Goal: Task Accomplishment & Management: Manage account settings

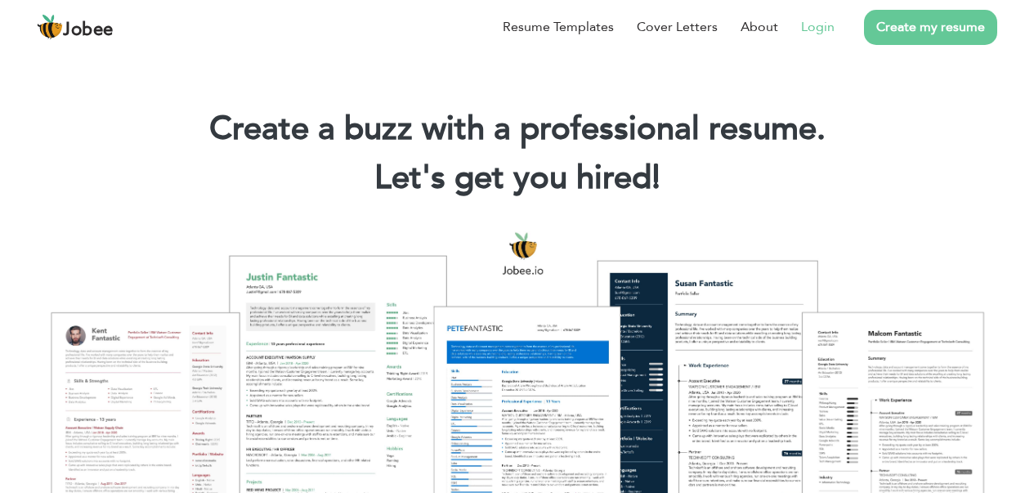
click at [824, 30] on link "Login" at bounding box center [817, 27] width 33 height 20
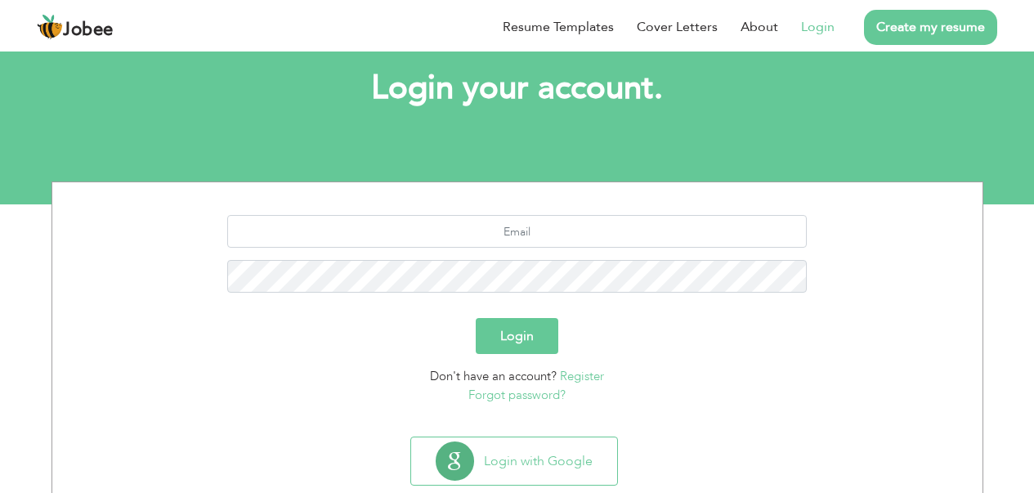
scroll to position [127, 0]
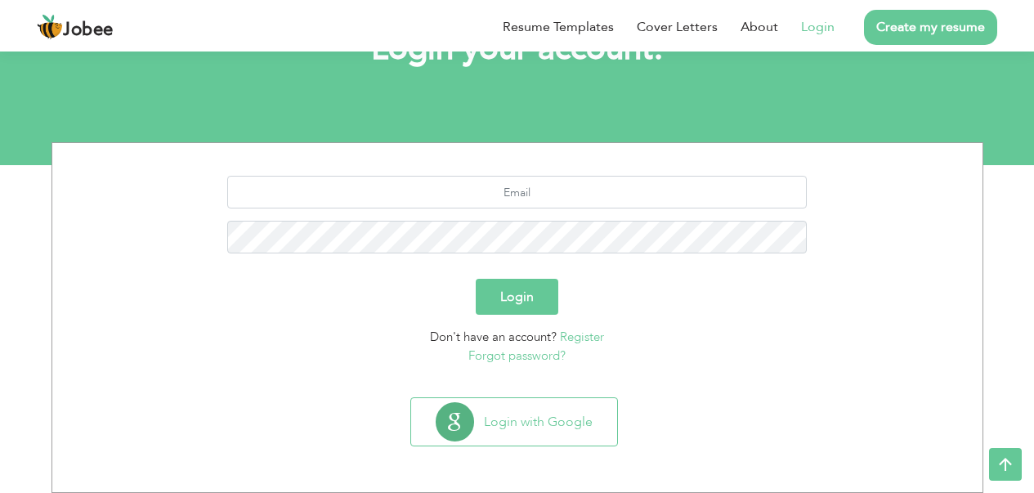
click at [516, 297] on button "Login" at bounding box center [517, 297] width 83 height 36
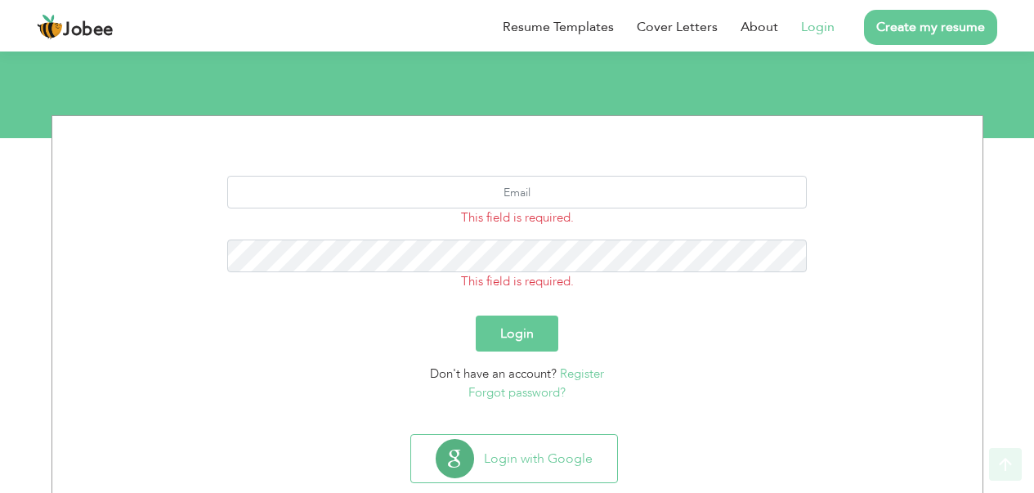
scroll to position [191, 0]
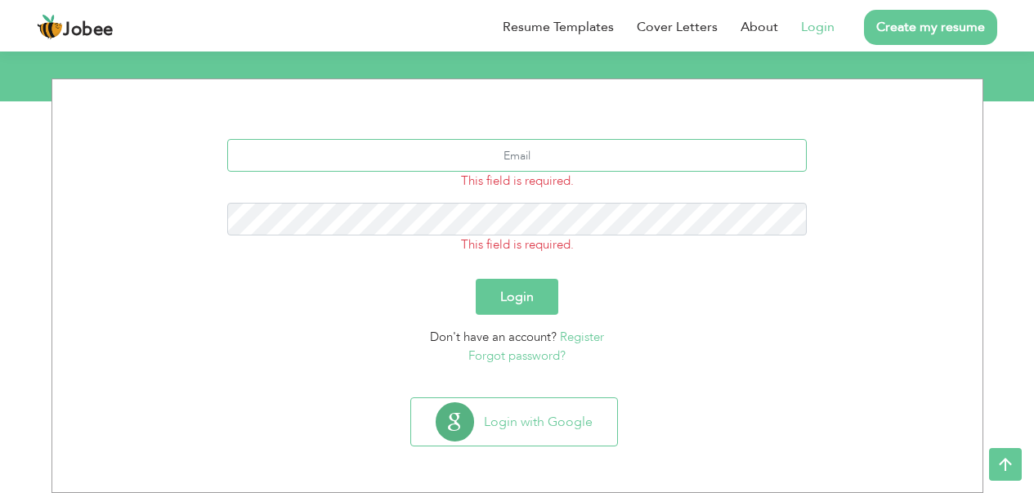
click at [471, 145] on input "text" at bounding box center [516, 155] width 579 height 33
type input "mr.nouman786@gmail.com"
click at [476, 279] on button "Login" at bounding box center [517, 297] width 83 height 36
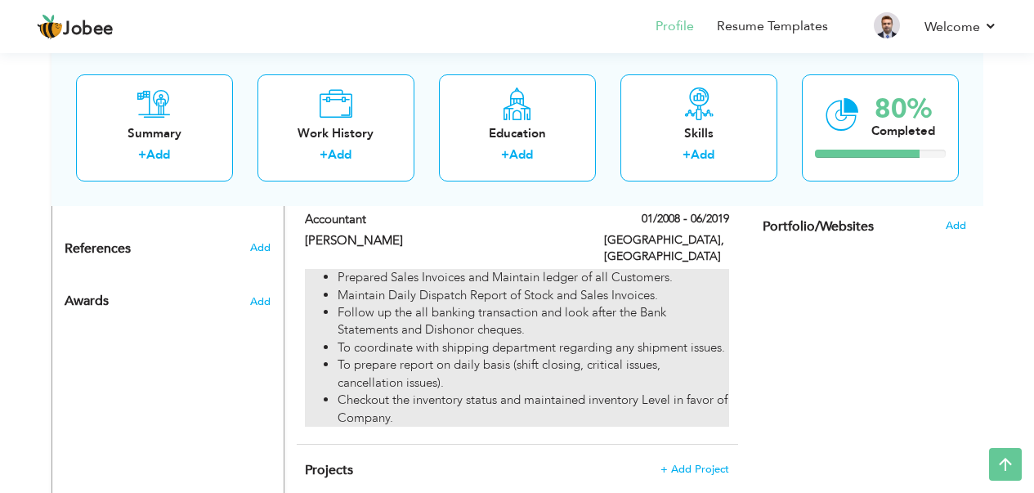
scroll to position [1038, 0]
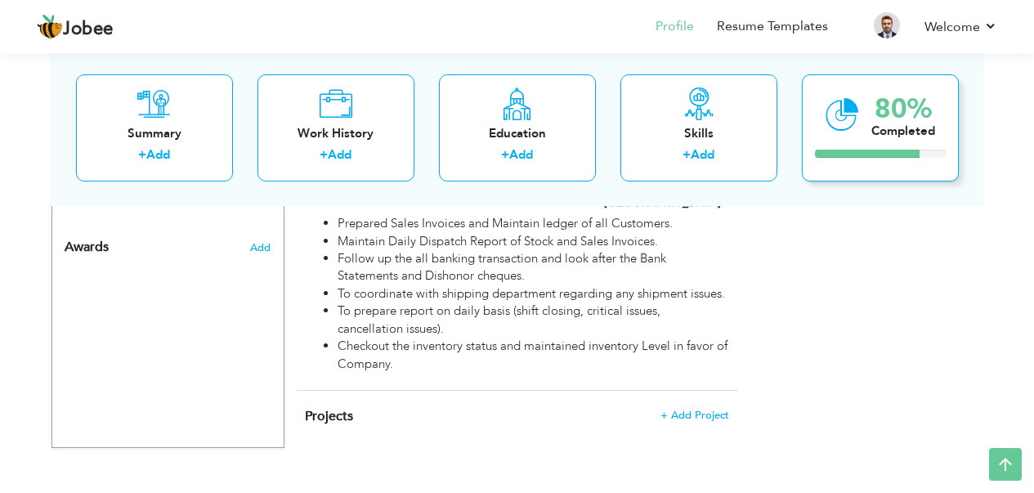
click at [848, 128] on icon at bounding box center [841, 114] width 33 height 55
click at [149, 126] on div "Summary" at bounding box center [154, 132] width 131 height 17
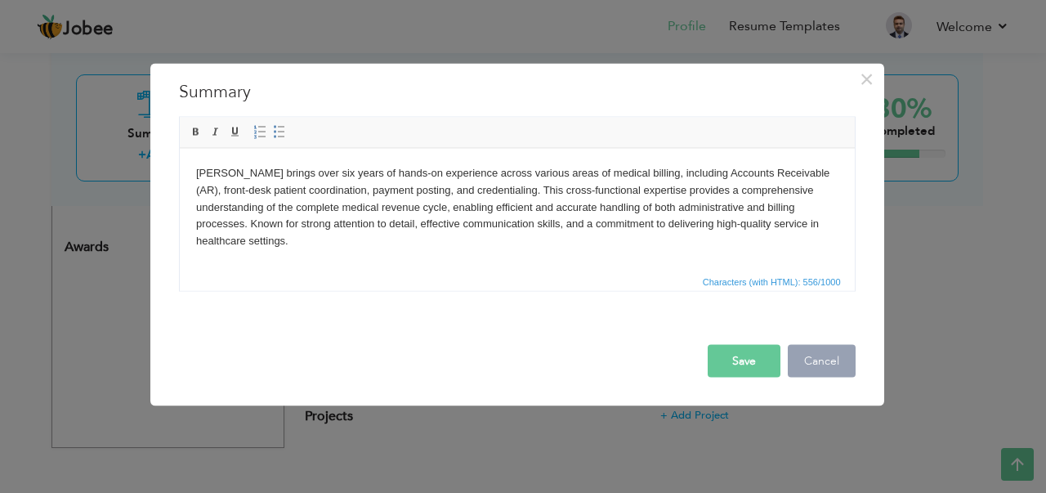
click at [819, 356] on button "Cancel" at bounding box center [822, 360] width 68 height 33
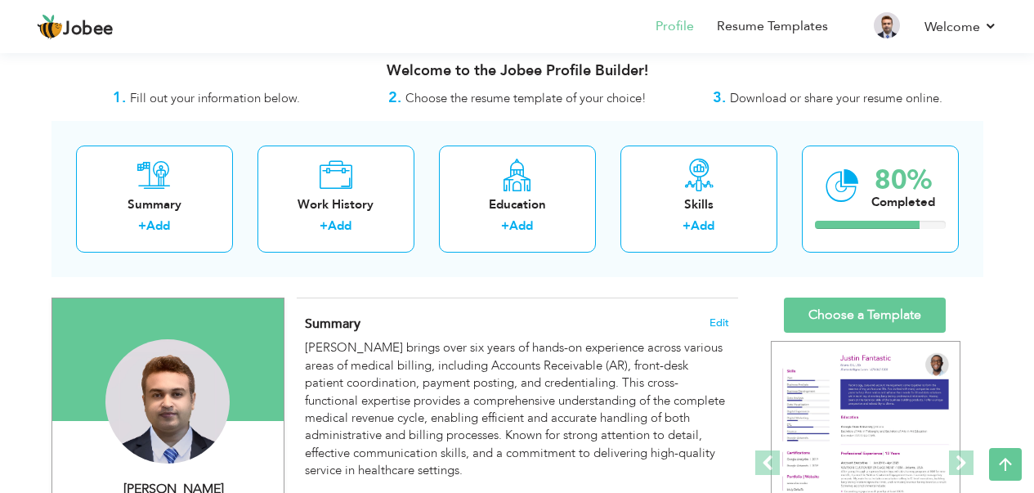
scroll to position [0, 0]
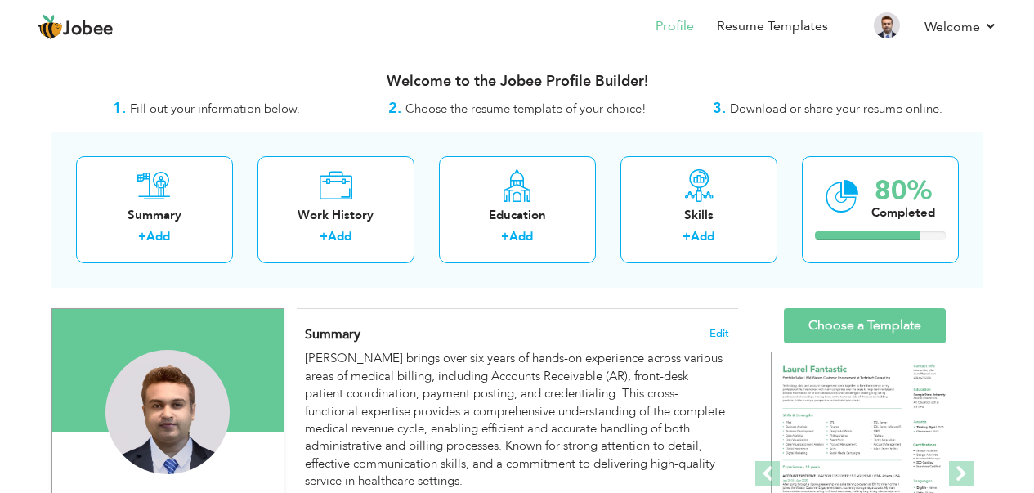
click at [506, 78] on h3 "Welcome to the Jobee Profile Builder!" at bounding box center [516, 82] width 931 height 16
click at [880, 27] on img at bounding box center [886, 25] width 26 height 26
click at [871, 11] on li at bounding box center [876, 28] width 51 height 44
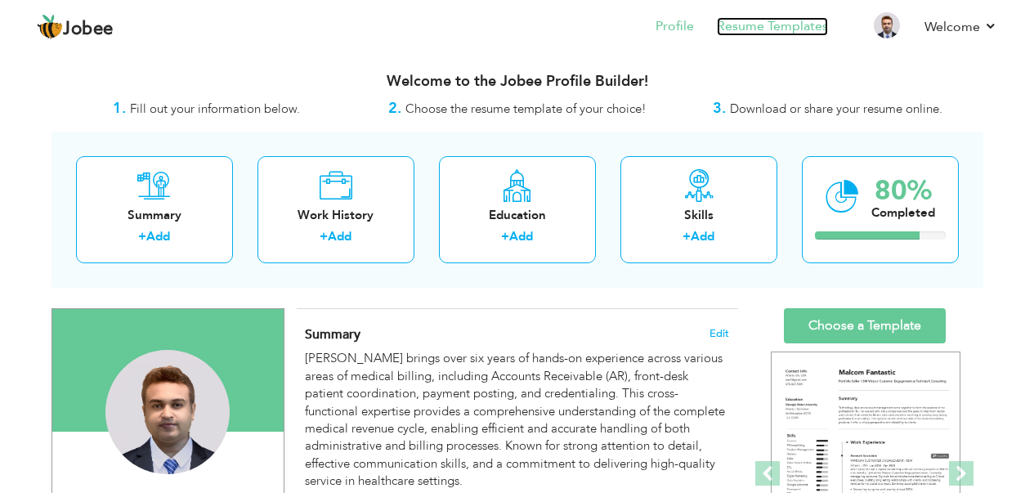
click at [733, 26] on link "Resume Templates" at bounding box center [772, 26] width 111 height 19
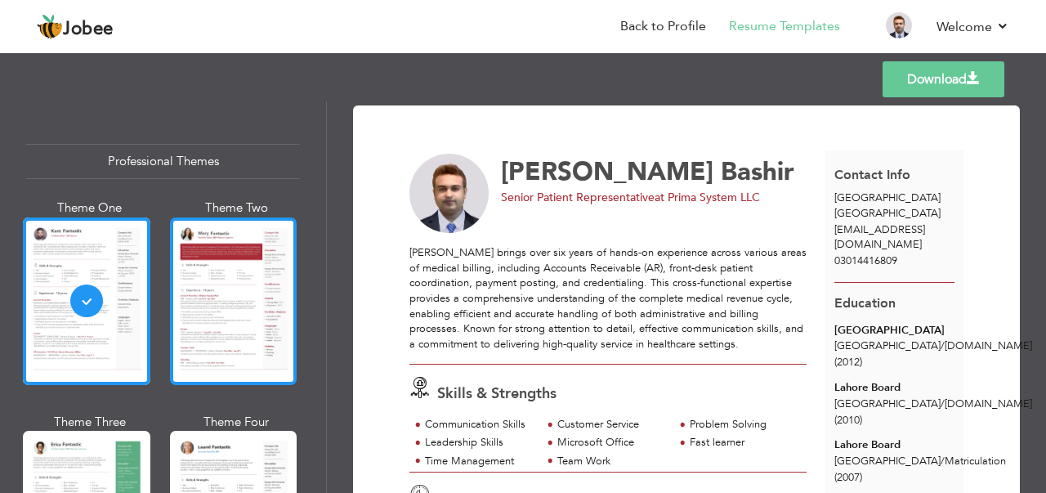
click at [207, 295] on div at bounding box center [233, 300] width 127 height 167
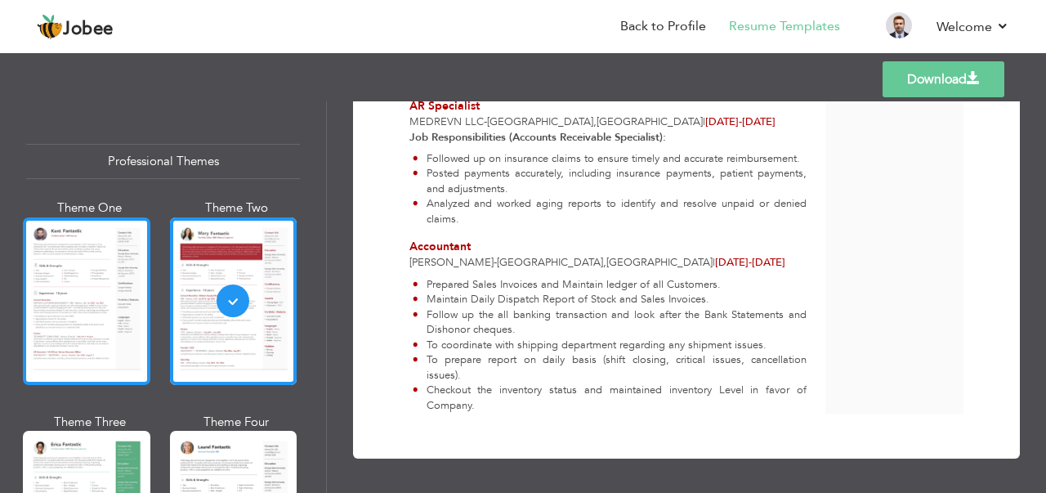
scroll to position [899, 0]
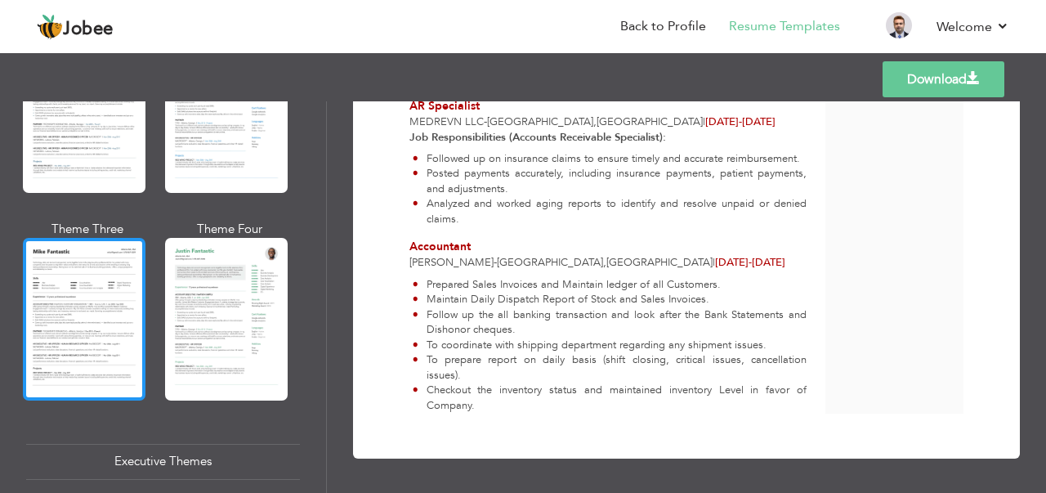
click at [110, 298] on div at bounding box center [84, 319] width 123 height 162
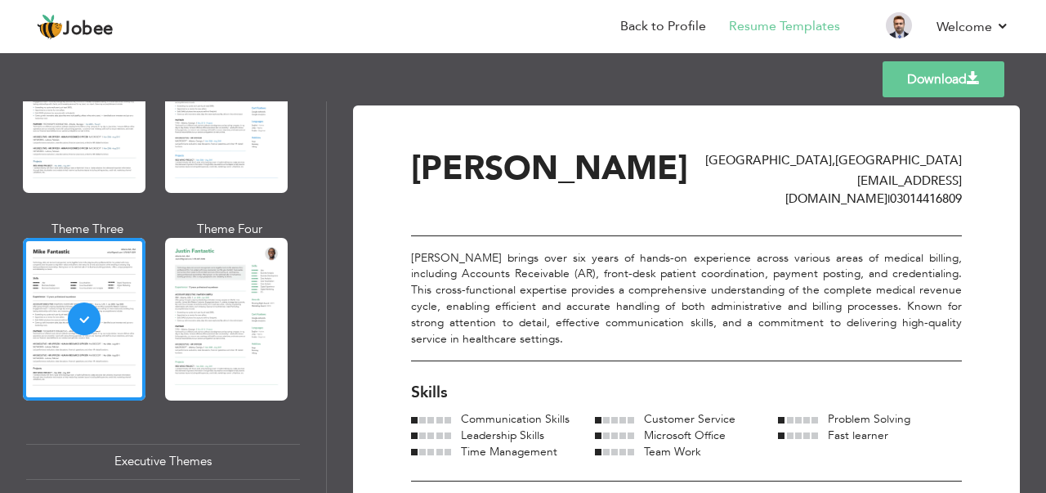
scroll to position [976, 0]
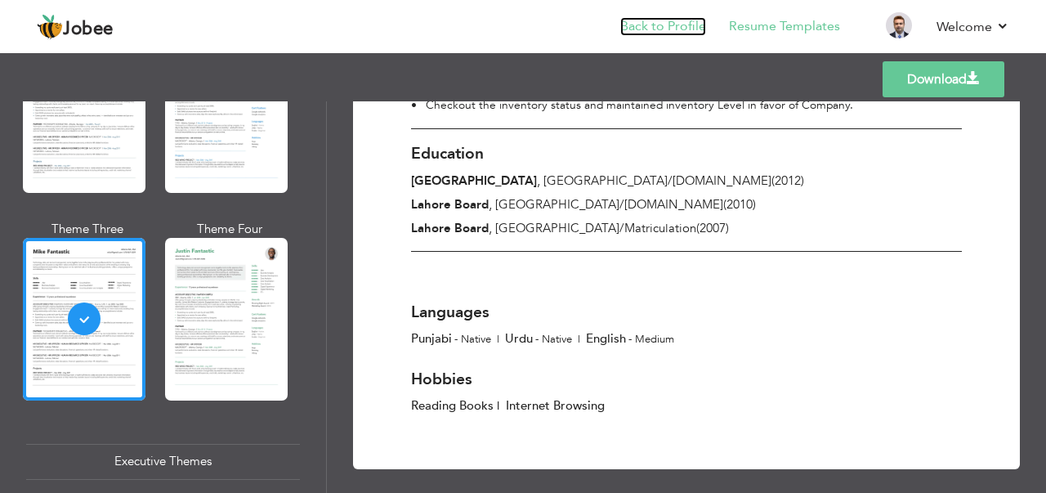
click at [665, 17] on link "Back to Profile" at bounding box center [663, 26] width 86 height 19
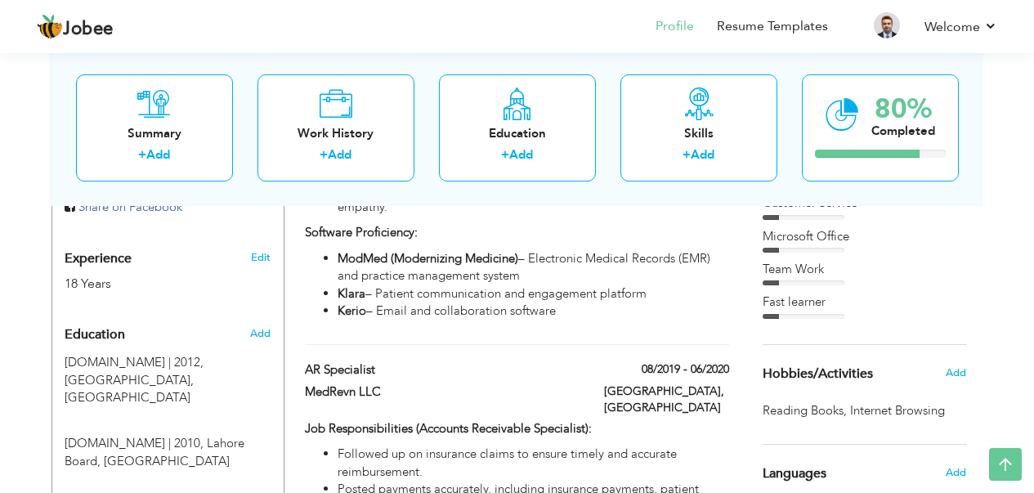
scroll to position [1038, 0]
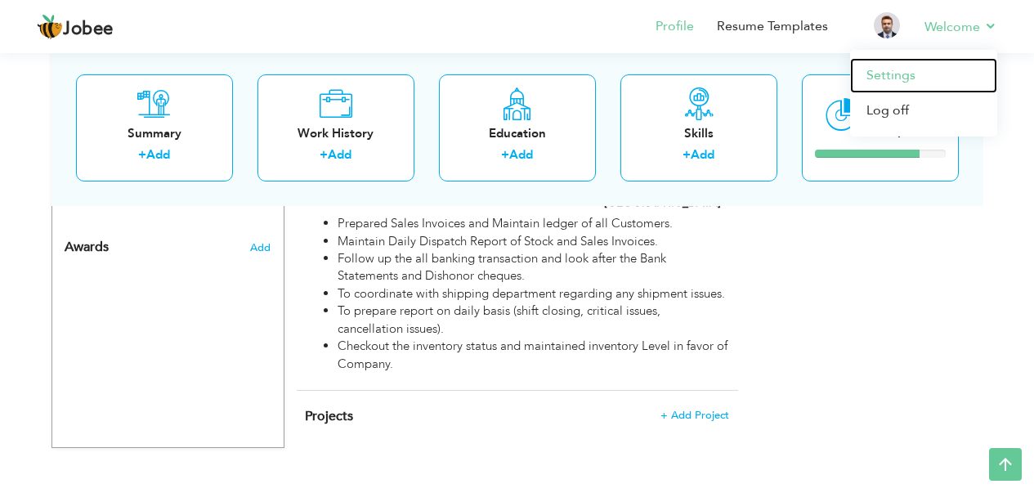
click at [875, 81] on link "Settings" at bounding box center [923, 75] width 147 height 35
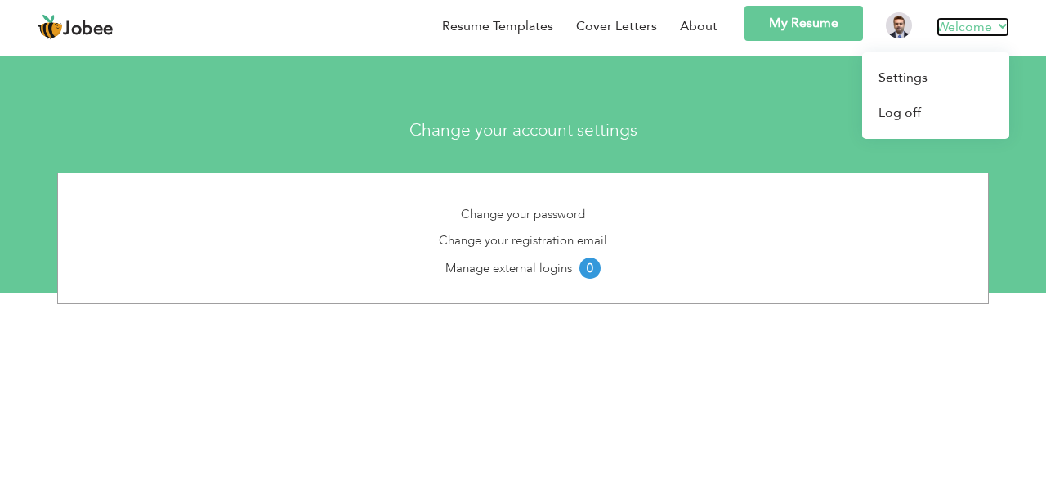
click at [999, 28] on link "Welcome" at bounding box center [972, 27] width 73 height 20
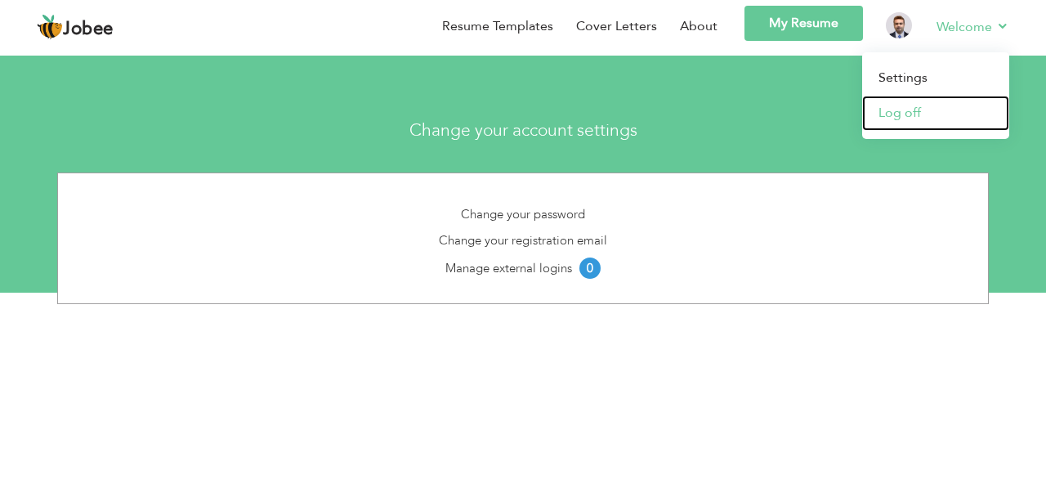
click at [889, 114] on link "Log off" at bounding box center [935, 113] width 147 height 35
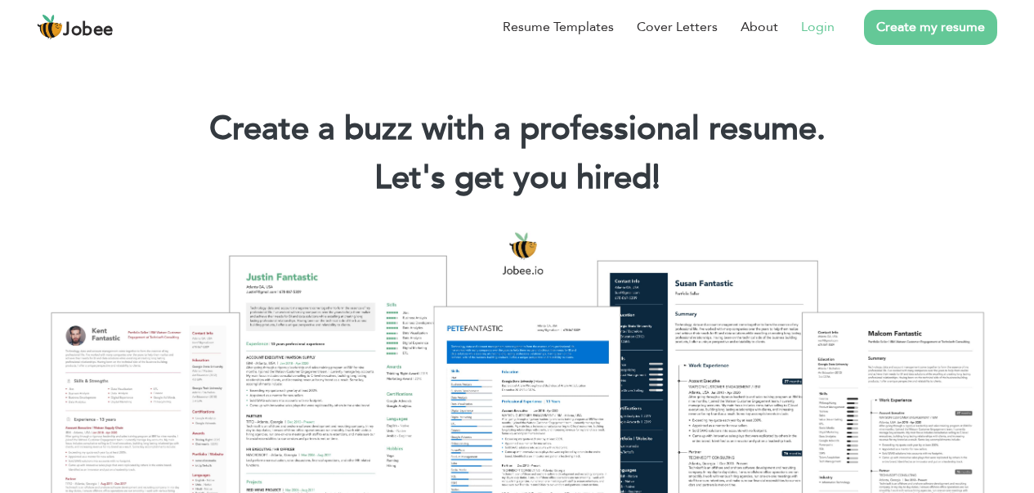
click at [815, 32] on link "Login" at bounding box center [817, 27] width 33 height 20
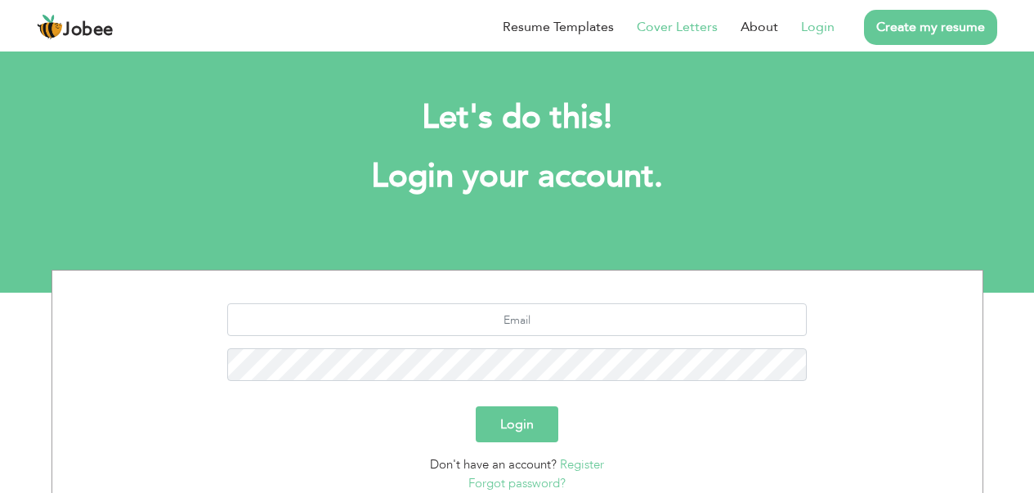
click at [679, 29] on link "Cover Letters" at bounding box center [676, 27] width 81 height 20
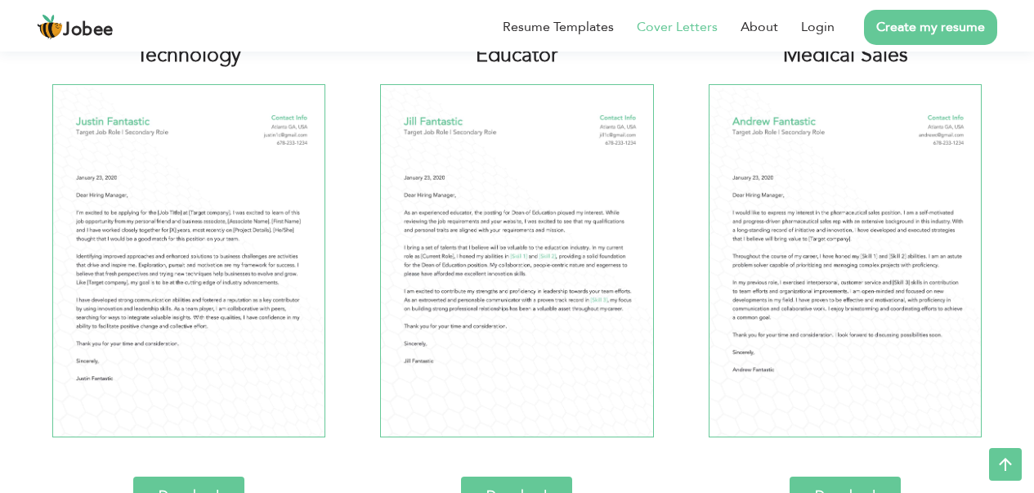
scroll to position [894, 0]
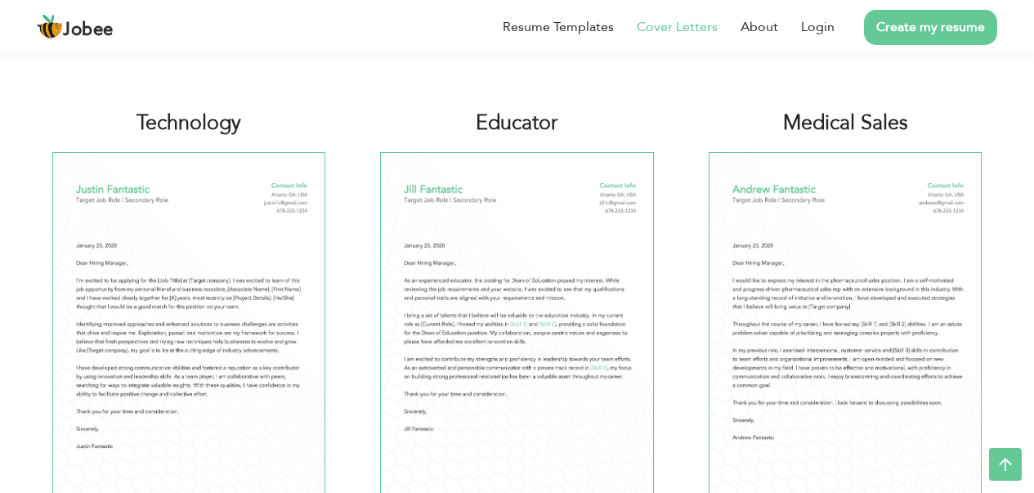
click at [841, 287] on img at bounding box center [844, 328] width 273 height 353
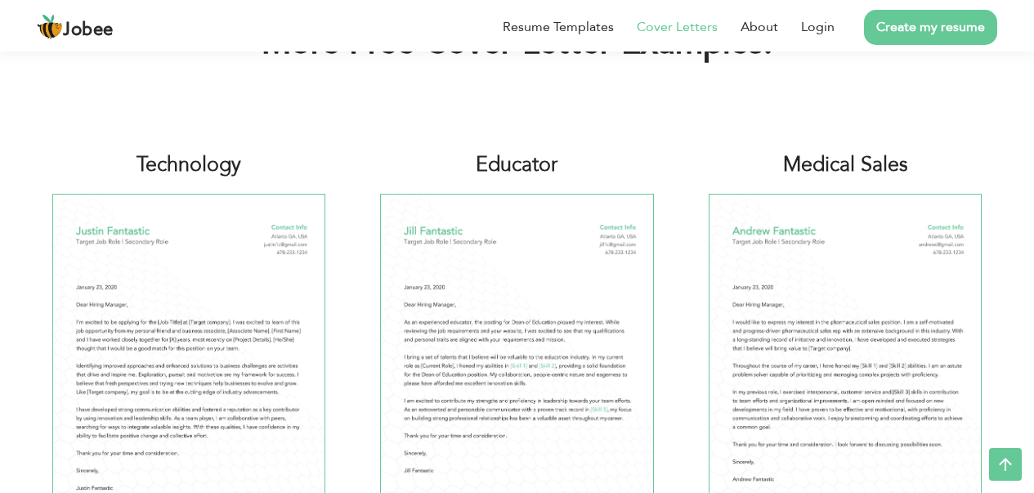
scroll to position [0, 0]
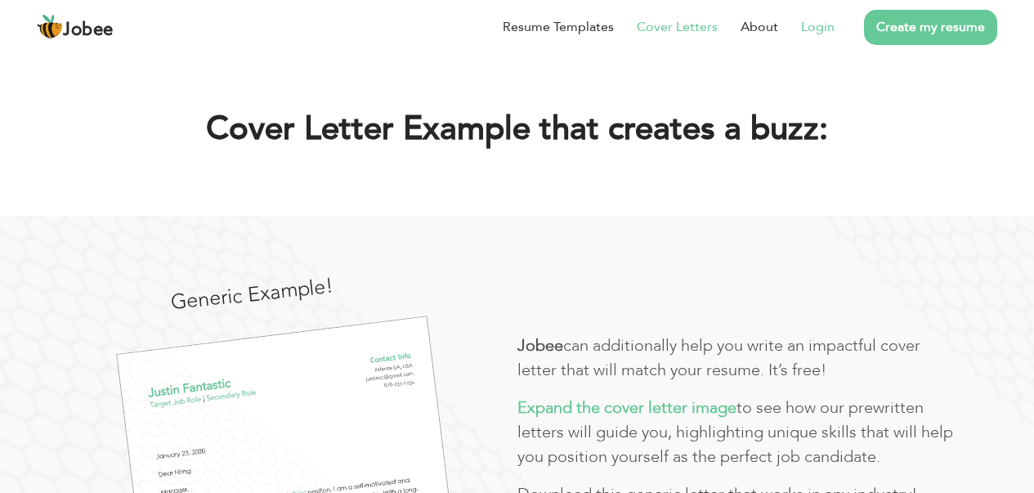
click at [811, 23] on link "Login" at bounding box center [817, 27] width 33 height 20
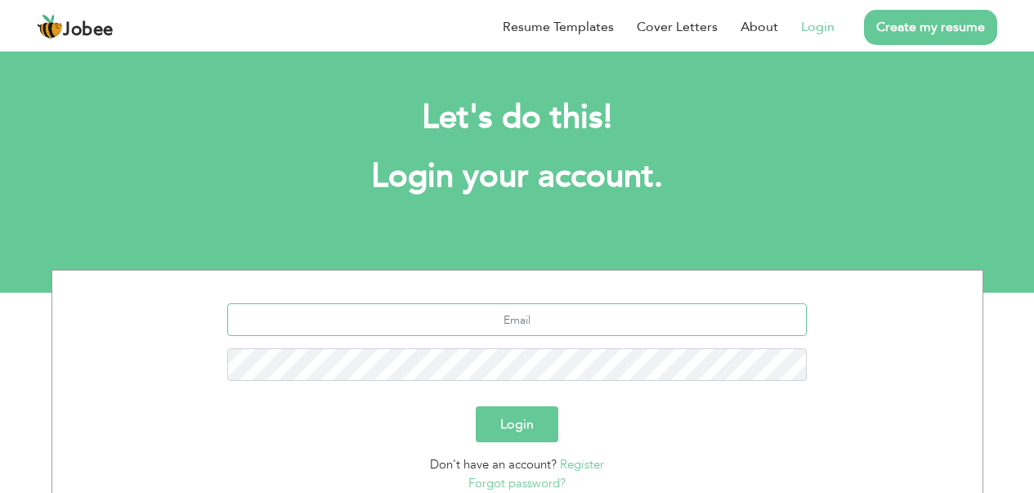
click at [526, 319] on input "text" at bounding box center [516, 319] width 579 height 33
type input "mr.nouman786@gmail.com"
click at [476, 406] on button "Login" at bounding box center [517, 424] width 83 height 36
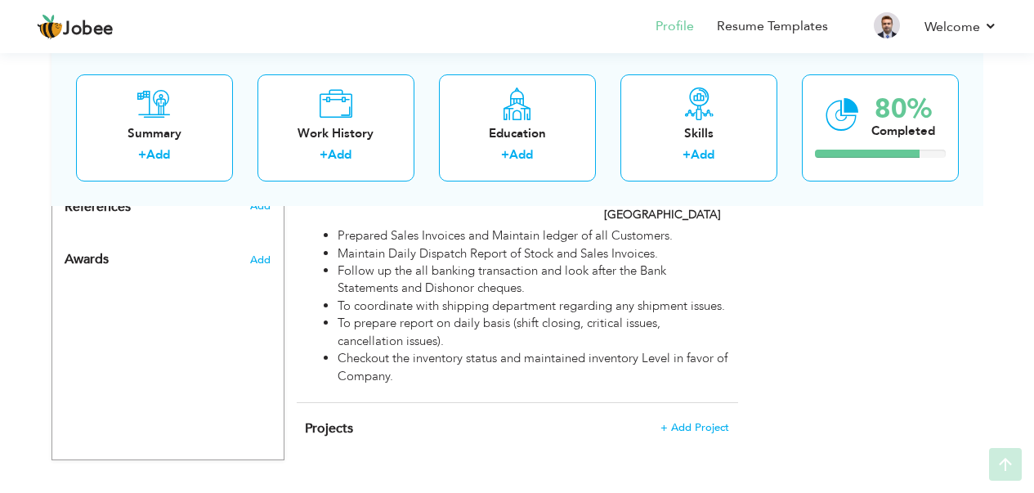
scroll to position [1038, 0]
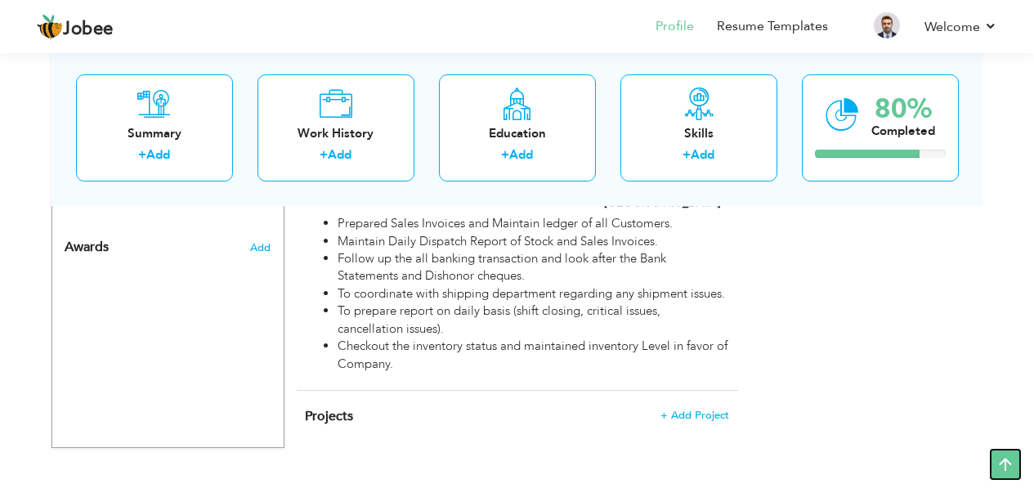
click at [1004, 463] on icon at bounding box center [1005, 464] width 33 height 33
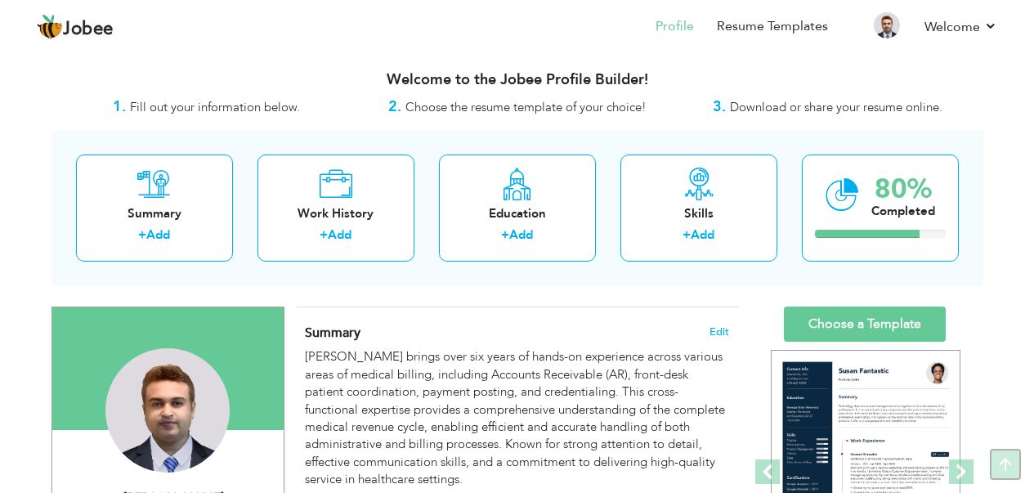
scroll to position [0, 0]
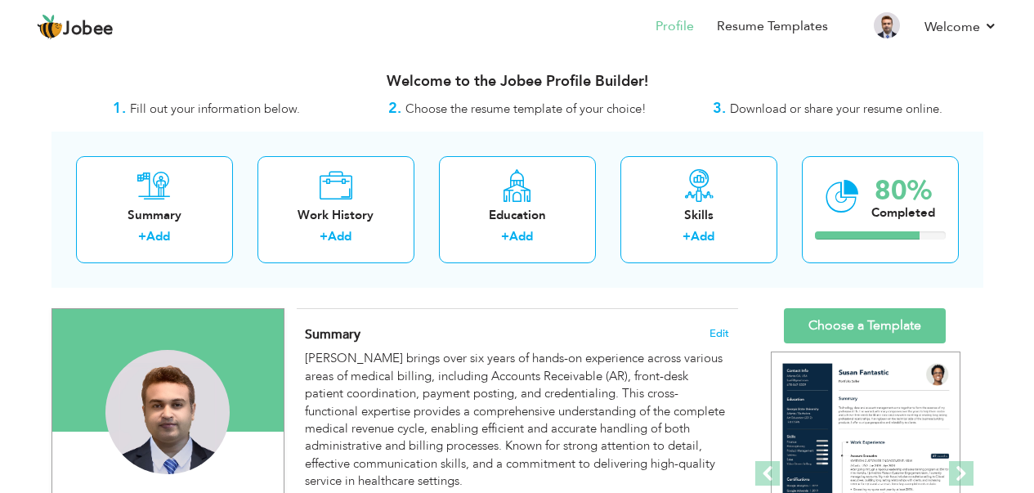
click at [391, 108] on strong "2." at bounding box center [394, 108] width 13 height 20
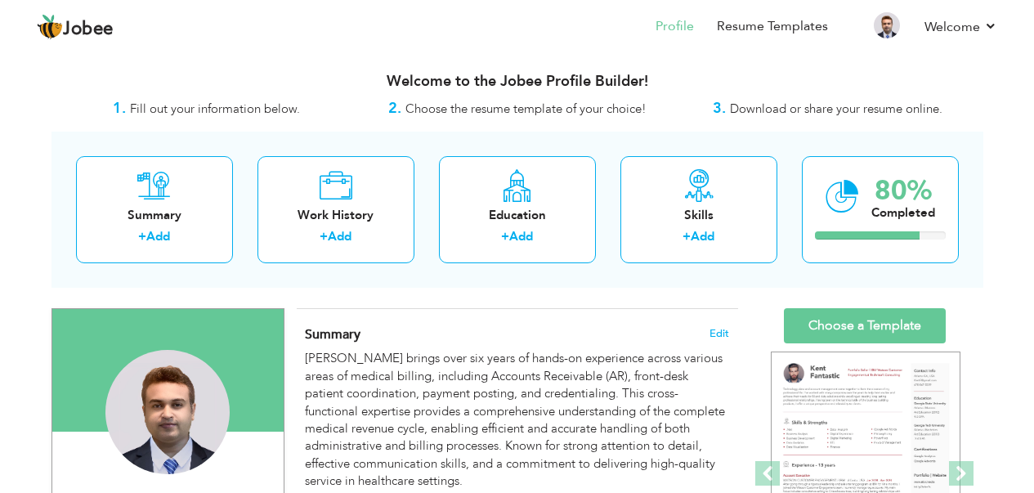
click at [126, 105] on strong "1." at bounding box center [119, 108] width 13 height 20
click at [435, 115] on span "Choose the resume template of your choice!" at bounding box center [525, 108] width 241 height 16
click at [748, 105] on span "Download or share your resume online." at bounding box center [836, 108] width 212 height 16
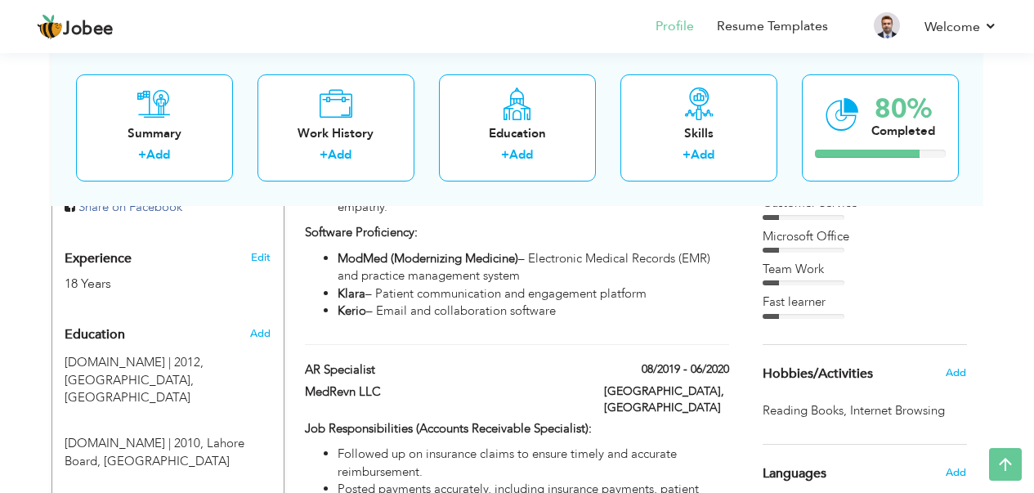
scroll to position [166, 0]
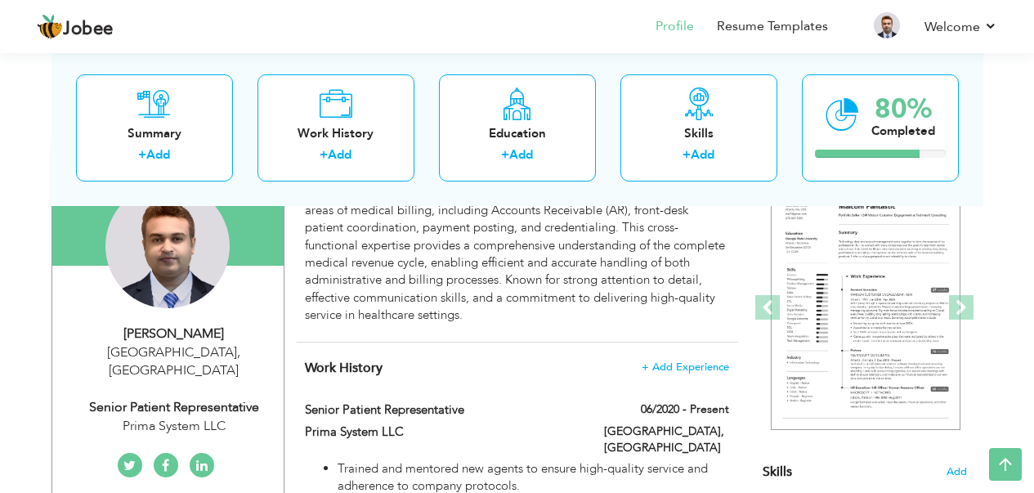
click at [205, 459] on icon at bounding box center [201, 465] width 11 height 13
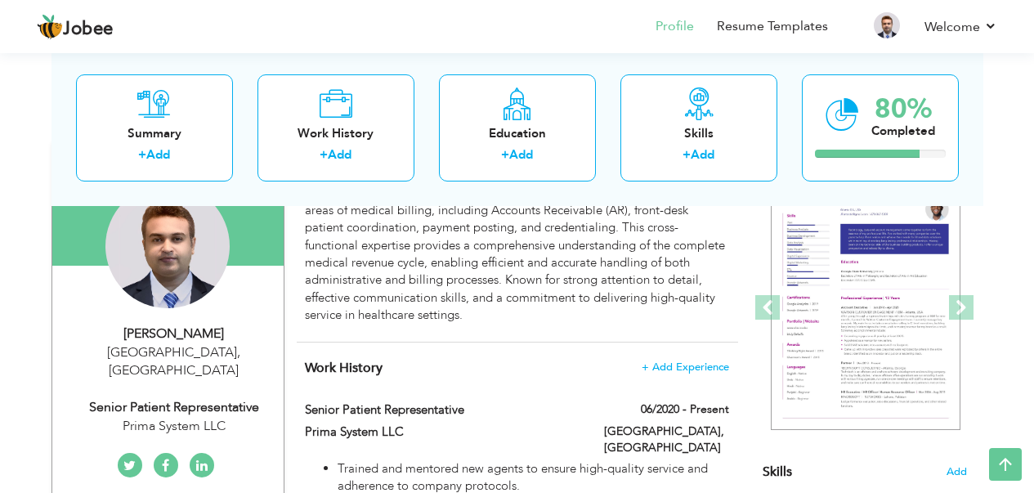
scroll to position [0, 0]
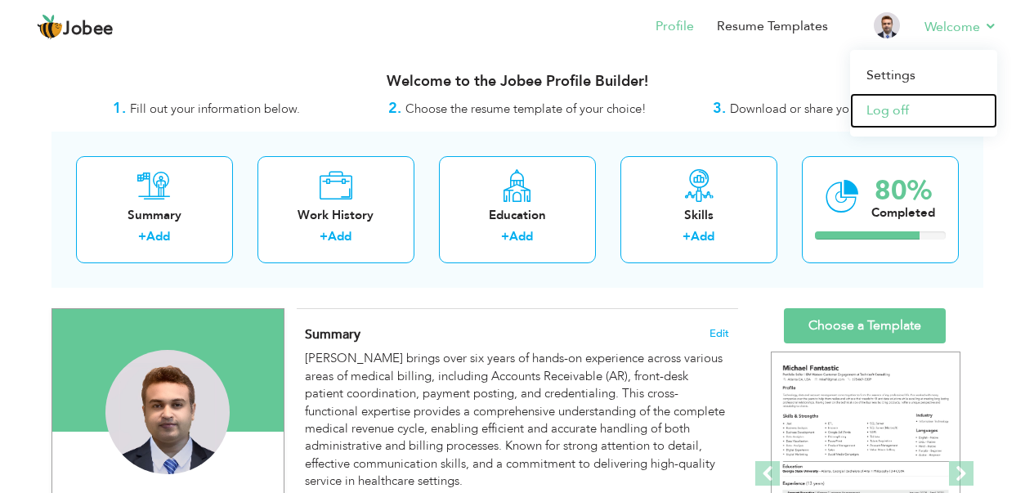
click at [881, 111] on link "Log off" at bounding box center [923, 110] width 147 height 35
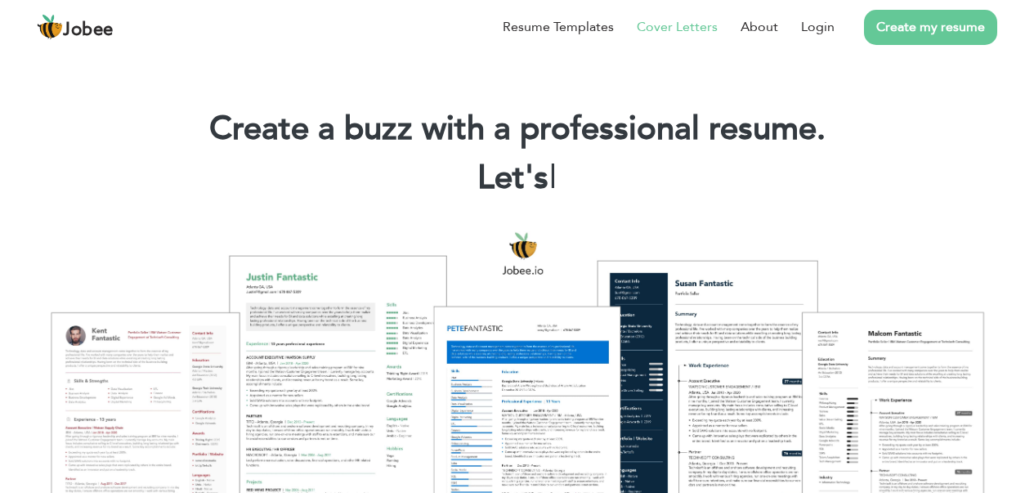
click at [678, 29] on link "Cover Letters" at bounding box center [676, 27] width 81 height 20
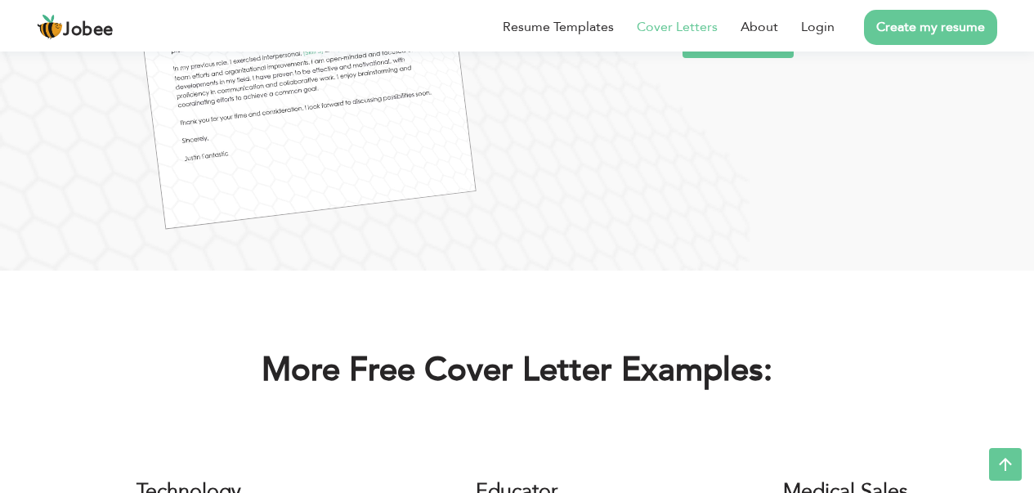
scroll to position [961, 0]
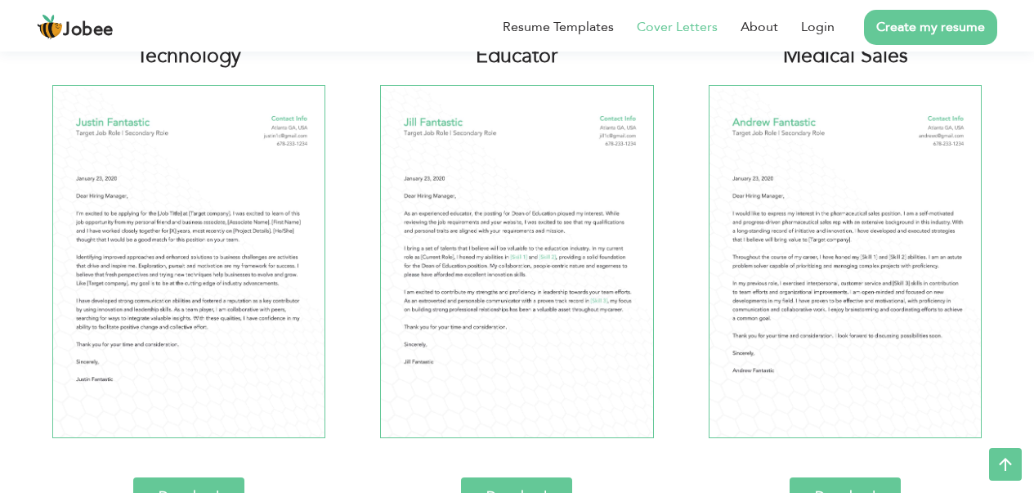
click at [191, 486] on link "Download" at bounding box center [188, 496] width 111 height 38
